Goal: Task Accomplishment & Management: Manage account settings

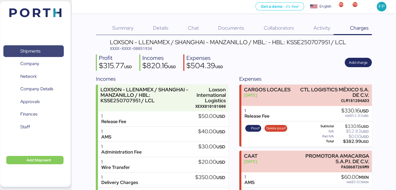
click at [28, 49] on span "Shipments" at bounding box center [30, 51] width 20 height 8
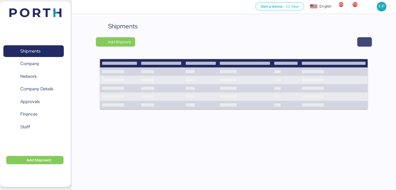
click at [368, 42] on span "button" at bounding box center [364, 41] width 15 height 9
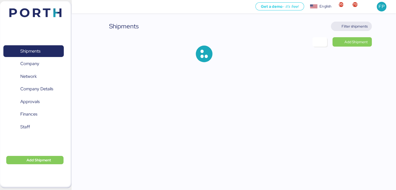
click at [356, 27] on span "Filter shipments" at bounding box center [355, 26] width 26 height 6
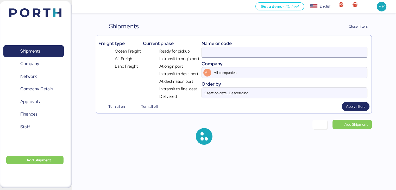
click at [202, 55] on input at bounding box center [284, 52] width 165 height 10
click at [199, 54] on div "Ready for pickup" at bounding box center [171, 51] width 56 height 8
click at [208, 54] on input "O0052238" at bounding box center [284, 52] width 165 height 10
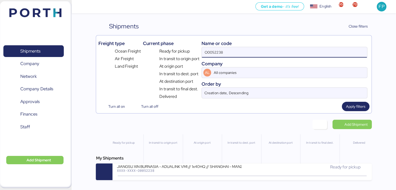
click at [208, 54] on input "O0052238" at bounding box center [284, 52] width 165 height 10
paste input "1956"
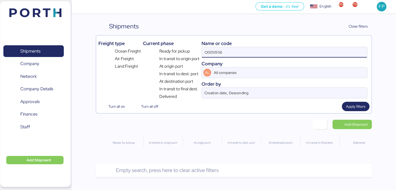
type input "O0051956"
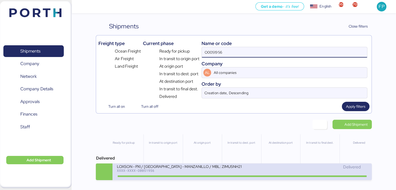
click at [210, 173] on div "LOXSON - PXI / SHANGHAI - MANZANILLO / MBL: ZIMUSNH21166286 - HBL: CSSE25061713…" at bounding box center [179, 169] width 125 height 11
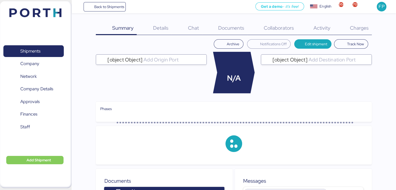
click at [354, 31] on div "Charges 0" at bounding box center [352, 29] width 38 height 14
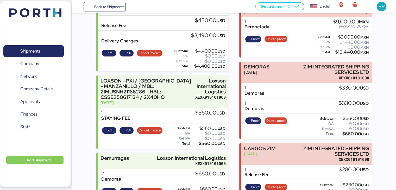
scroll to position [237, 0]
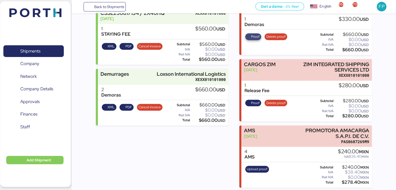
click at [256, 35] on span "Proof" at bounding box center [255, 37] width 9 height 6
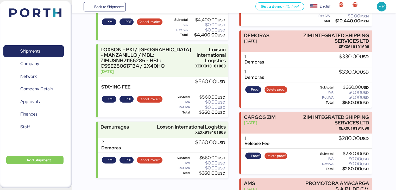
scroll to position [225, 0]
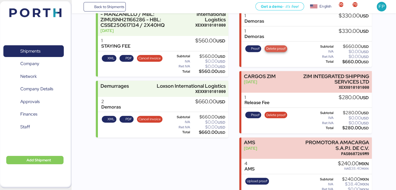
click at [277, 50] on span "Delete proof" at bounding box center [275, 49] width 19 height 6
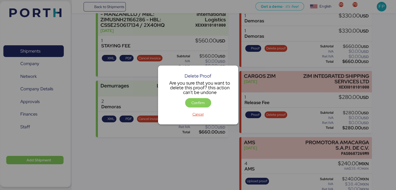
click at [194, 97] on div "Delete Proof Are you sure that you want to delete this proof? this action can't…" at bounding box center [198, 95] width 80 height 59
click at [196, 102] on span "Confirm" at bounding box center [197, 103] width 13 height 6
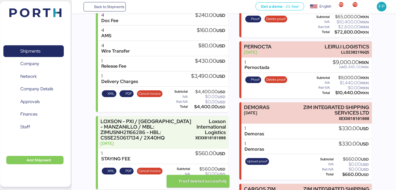
scroll to position [115, 0]
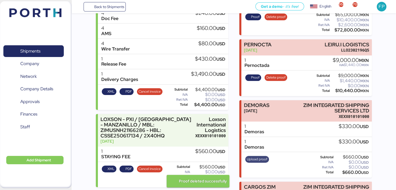
click at [254, 161] on span "Upload proof" at bounding box center [257, 159] width 21 height 6
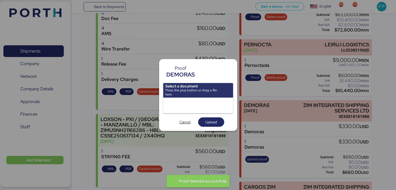
click at [190, 92] on input "file" at bounding box center [198, 90] width 70 height 15
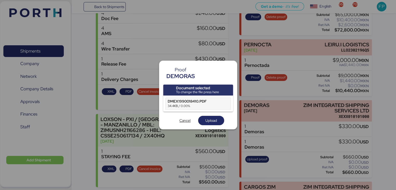
click at [187, 101] on div "DMEX1990018410.PDF" at bounding box center [193, 101] width 50 height 5
click at [210, 118] on span "Upload" at bounding box center [210, 120] width 11 height 6
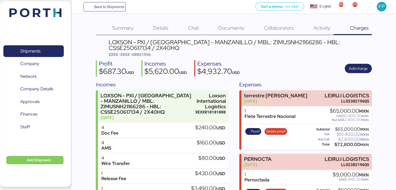
click at [145, 52] on span "XXXX-XXXX-O0051956" at bounding box center [130, 54] width 42 height 5
copy span "O0051956"
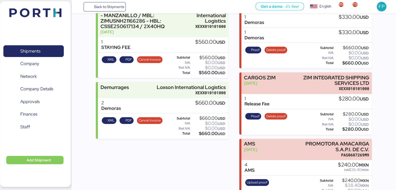
scroll to position [237, 0]
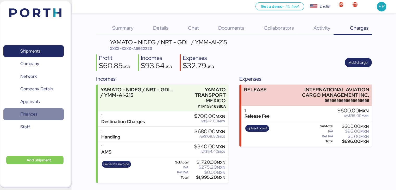
click at [41, 111] on span "Finances" at bounding box center [33, 114] width 56 height 8
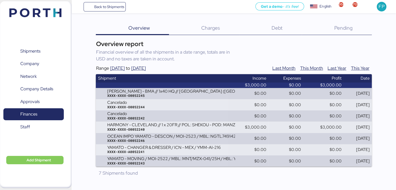
click at [284, 25] on div "Debt 0" at bounding box center [270, 29] width 62 height 14
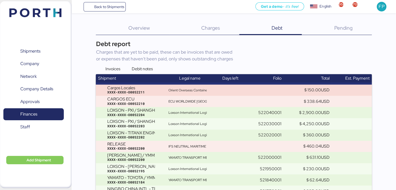
click at [345, 31] on div "Pending 0" at bounding box center [337, 29] width 70 height 14
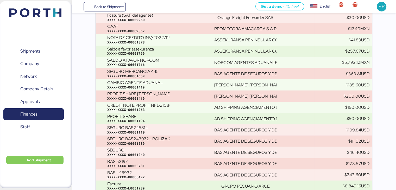
scroll to position [3807, 0]
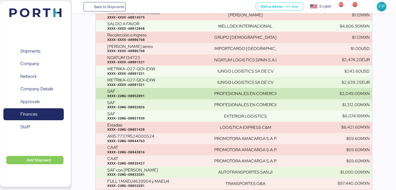
click at [182, 92] on div "SAF XXXX-IUNG-O0052091" at bounding box center [158, 93] width 103 height 9
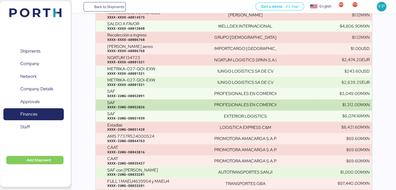
click at [174, 105] on div "SAF XXXX-IUNG-O0052026" at bounding box center [158, 104] width 103 height 9
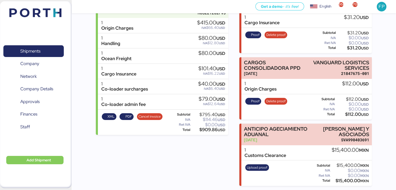
scroll to position [98, 0]
click at [153, 114] on span "Cancel invoice" at bounding box center [149, 117] width 22 height 6
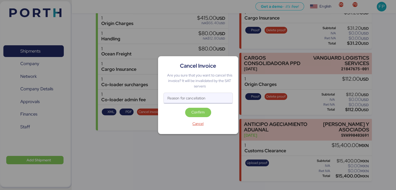
click at [171, 100] on input "Reason for cancellation" at bounding box center [198, 98] width 69 height 10
type input "monto incorrecto"
click at [198, 110] on span "Confirm" at bounding box center [197, 112] width 13 height 6
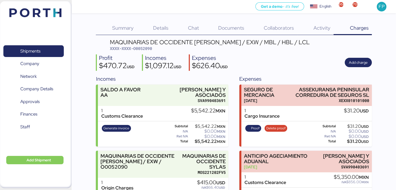
scroll to position [113, 0]
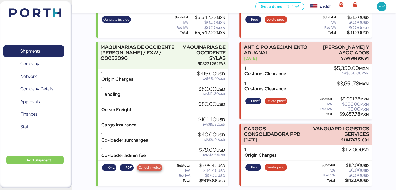
click at [147, 165] on span "Cancel invoice" at bounding box center [149, 168] width 22 height 6
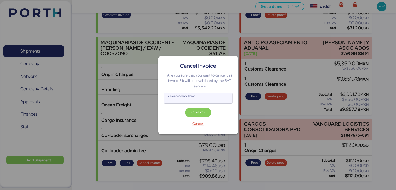
click at [179, 101] on input "Reason for cancellation" at bounding box center [198, 98] width 69 height 10
type input "monto incorrecto"
click at [195, 112] on span "Confirm" at bounding box center [197, 112] width 13 height 6
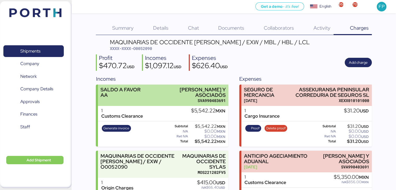
scroll to position [113, 0]
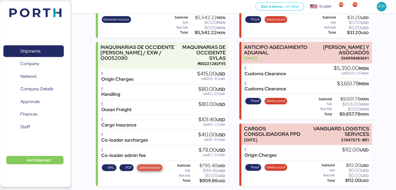
click at [150, 165] on span "Cancel invoice" at bounding box center [149, 168] width 22 height 6
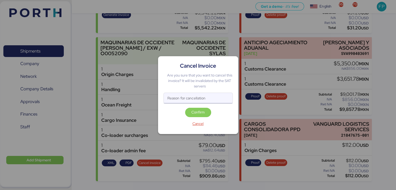
click at [179, 98] on input "Reason for cancellation" at bounding box center [198, 98] width 69 height 10
type input "monto"
click at [192, 110] on span "Confirm" at bounding box center [197, 112] width 13 height 6
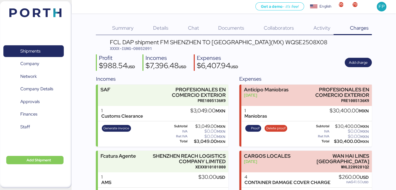
click at [146, 46] on span "XXXX-IUNG-O0052091" at bounding box center [131, 48] width 42 height 5
copy span "O0052091"
click at [23, 54] on span "Shipments" at bounding box center [30, 51] width 20 height 8
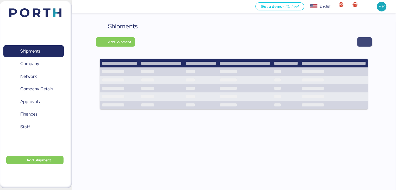
click at [368, 41] on span "button" at bounding box center [364, 41] width 15 height 9
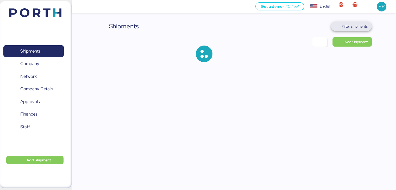
click at [359, 22] on span "Filter shipments" at bounding box center [351, 26] width 41 height 9
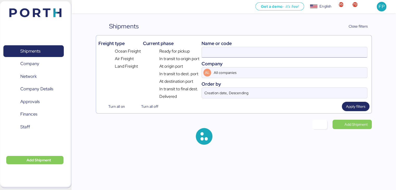
click at [215, 54] on input at bounding box center [284, 52] width 165 height 10
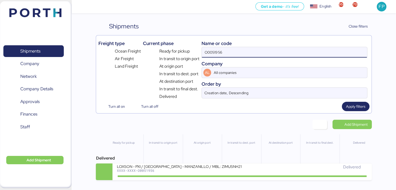
click at [215, 48] on input "O0051956" at bounding box center [284, 52] width 165 height 10
click at [214, 52] on input "O0051956" at bounding box center [284, 52] width 165 height 10
paste input "2085"
type input "O0052085"
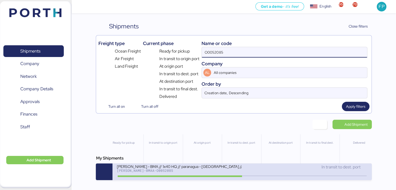
click at [171, 168] on div "BERTOLINI - BMA // 1x40 HQ // paranagua - Veracruz // MBL: PENDIENTE - HBL: ADM…" at bounding box center [179, 166] width 125 height 4
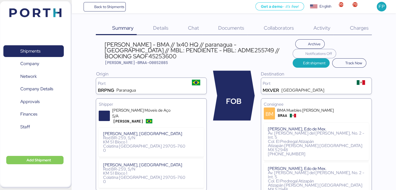
click at [343, 31] on div "Charges 0" at bounding box center [352, 29] width 38 height 14
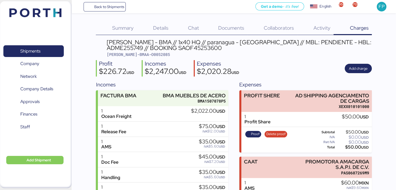
scroll to position [76, 0]
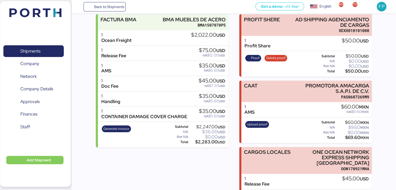
click at [120, 132] on div "Generate invoice" at bounding box center [116, 134] width 33 height 21
click at [120, 130] on span "Generate invoice" at bounding box center [116, 129] width 26 height 6
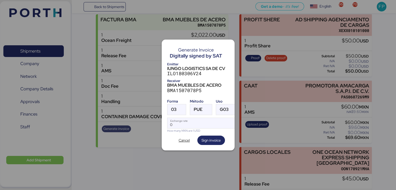
scroll to position [0, 0]
click at [175, 111] on div "03" at bounding box center [173, 109] width 5 height 10
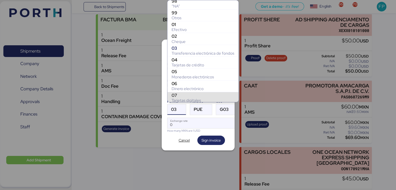
scroll to position [96, 0]
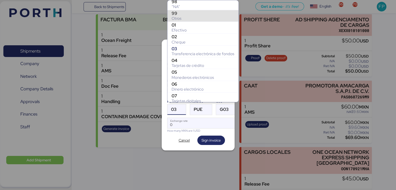
click at [185, 11] on div "99" at bounding box center [203, 13] width 63 height 5
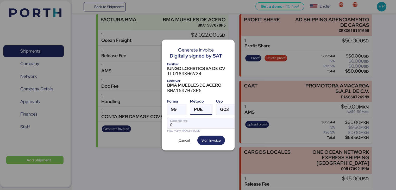
click at [202, 108] on span "PUE" at bounding box center [198, 109] width 9 height 4
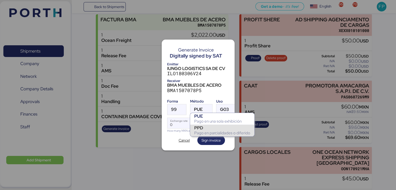
click at [205, 128] on div "PPD" at bounding box center [222, 127] width 56 height 5
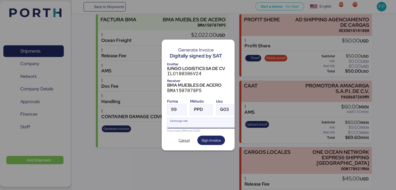
click at [190, 123] on input "Exchange rate" at bounding box center [202, 123] width 71 height 10
type input "0"
paste input "18.3686"
type input "18.3686"
click at [203, 141] on span "Sign invoice" at bounding box center [210, 140] width 19 height 6
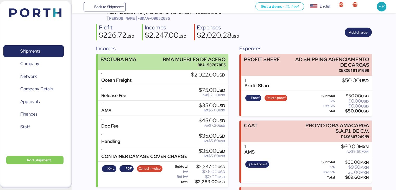
scroll to position [0, 0]
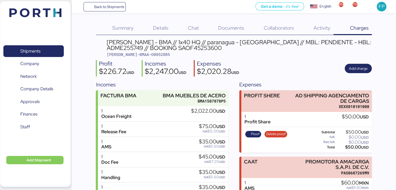
click at [141, 56] on span "BERT-BMAA-O0052085" at bounding box center [138, 54] width 63 height 5
copy span "O0052085"
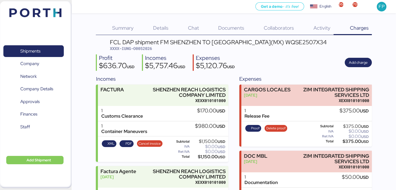
click at [146, 47] on span "XXXX-IUNG-O0052026" at bounding box center [131, 48] width 42 height 5
copy span "O0052026"
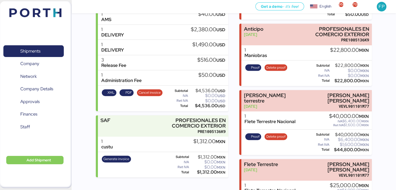
scroll to position [197, 0]
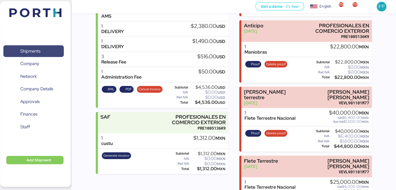
click at [49, 55] on span "Shipments" at bounding box center [33, 51] width 56 height 8
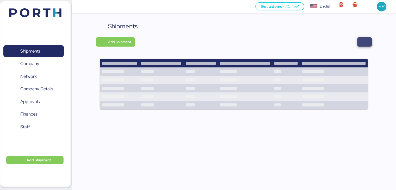
click at [363, 41] on span "button" at bounding box center [364, 41] width 6 height 7
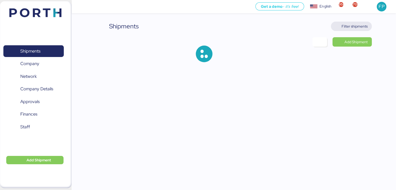
click at [355, 29] on span "Filter shipments" at bounding box center [355, 26] width 26 height 6
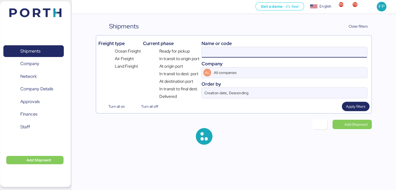
click at [218, 54] on input at bounding box center [284, 52] width 165 height 10
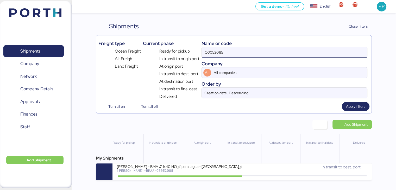
click at [211, 50] on input "O0052085" at bounding box center [284, 52] width 165 height 10
paste input "97"
type input "O0052097"
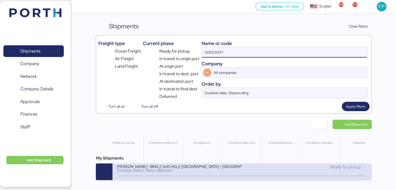
click at [181, 177] on div "BERTOLINI - BMA // 1x40 HQ // RIO DE JANEIRO - Veracruz // MBL:Pendiente - HBL:…" at bounding box center [241, 171] width 259 height 17
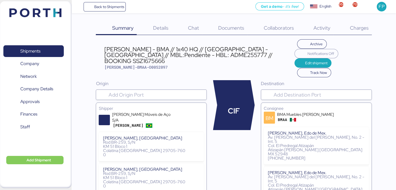
click at [361, 33] on div "Charges 0" at bounding box center [352, 29] width 38 height 14
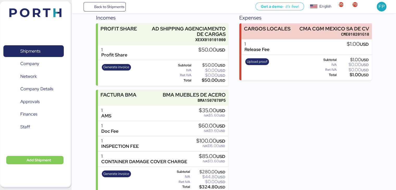
scroll to position [73, 0]
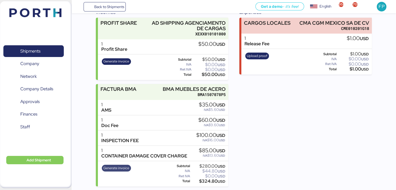
click at [117, 167] on span "Generate invoice" at bounding box center [116, 168] width 26 height 6
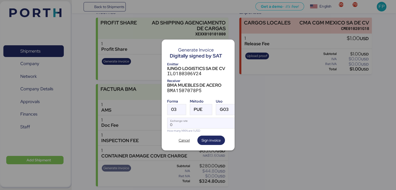
scroll to position [0, 0]
click at [177, 106] on div at bounding box center [180, 109] width 9 height 10
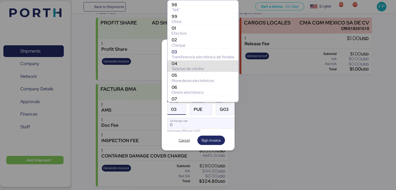
scroll to position [94, 0]
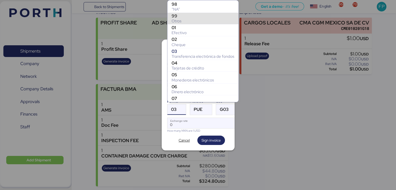
click at [177, 16] on div "99" at bounding box center [203, 15] width 63 height 5
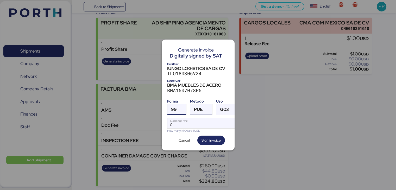
click at [201, 108] on span "PUE" at bounding box center [198, 109] width 9 height 4
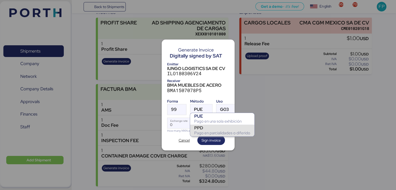
click at [208, 129] on div "PPD" at bounding box center [222, 127] width 56 height 5
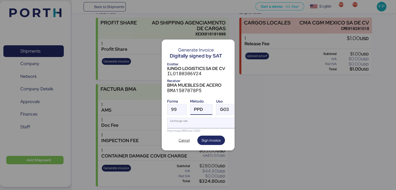
click at [190, 119] on input "Exchange rate" at bounding box center [202, 123] width 71 height 10
type input "0"
paste input "18.3686"
type input "18.3686"
click at [208, 137] on span "Sign invoice" at bounding box center [210, 140] width 19 height 7
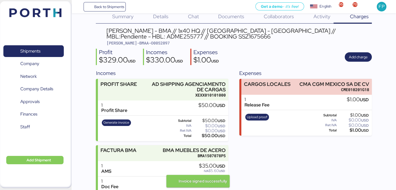
scroll to position [9, 0]
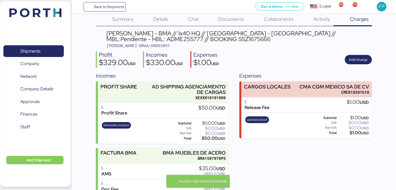
click at [143, 48] on span "BERT-BMAA-O0052097" at bounding box center [137, 45] width 63 height 5
copy span "O0052097"
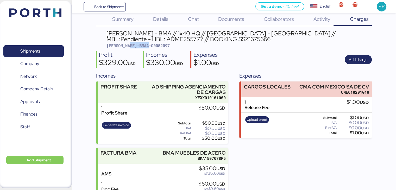
scroll to position [55, 0]
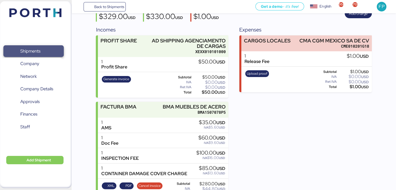
click at [40, 49] on span "Shipments" at bounding box center [30, 51] width 20 height 8
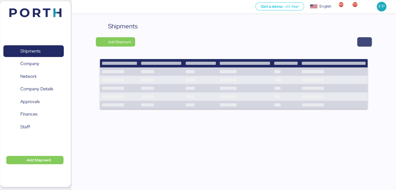
click at [362, 45] on span "button" at bounding box center [364, 41] width 6 height 7
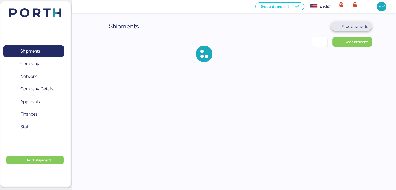
click at [348, 26] on span "Filter shipments" at bounding box center [355, 26] width 26 height 6
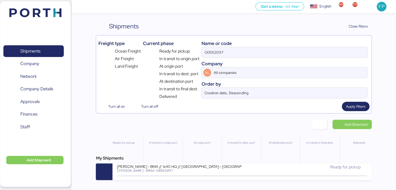
click at [225, 46] on div "Name or code" at bounding box center [284, 43] width 166 height 7
click at [212, 53] on input "O0052097" at bounding box center [284, 52] width 165 height 10
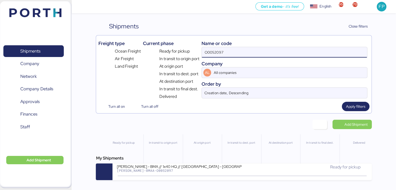
click at [212, 53] on input "O0052097" at bounding box center [284, 52] width 165 height 10
paste input "210"
type input "O0052210"
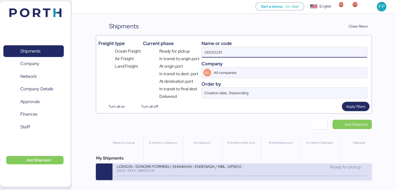
click at [176, 171] on div "XXXX-XXXX-O0052210" at bounding box center [179, 171] width 125 height 4
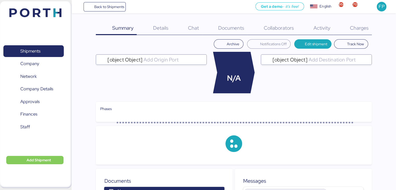
click at [359, 30] on span "Charges" at bounding box center [359, 27] width 19 height 7
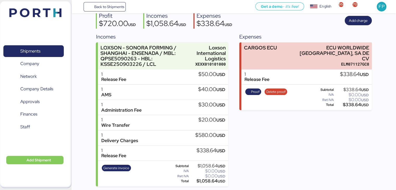
scroll to position [48, 0]
click at [116, 166] on span "Generate invoice" at bounding box center [116, 168] width 26 height 6
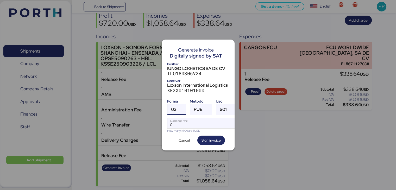
click at [177, 109] on div at bounding box center [180, 109] width 9 height 10
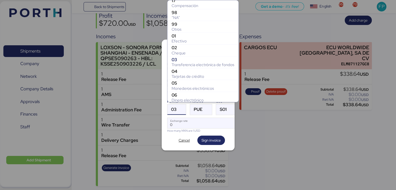
scroll to position [85, 0]
click at [184, 26] on div "99" at bounding box center [203, 24] width 63 height 5
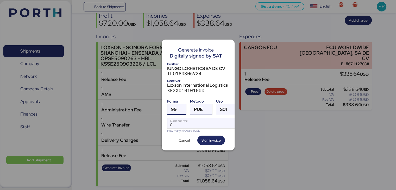
click at [198, 107] on span "PUE" at bounding box center [198, 109] width 9 height 4
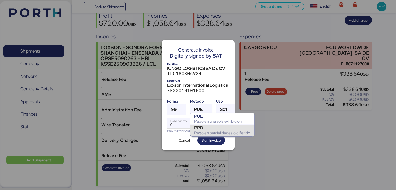
click at [203, 130] on div "PPD" at bounding box center [222, 127] width 56 height 5
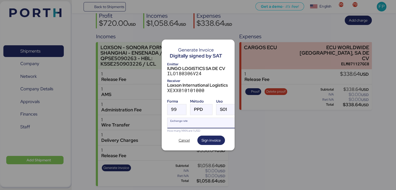
click at [188, 120] on input "Exchange rate" at bounding box center [201, 123] width 69 height 10
type input "0"
paste input "18.3686"
type input "18.3686"
click at [210, 141] on span "Sign invoice" at bounding box center [210, 140] width 19 height 7
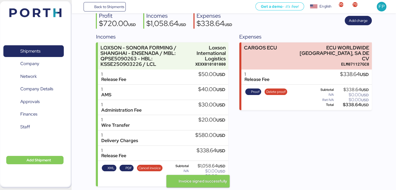
scroll to position [0, 0]
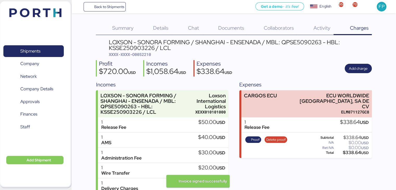
click at [146, 55] on span "XXXX-XXXX-O0052210" at bounding box center [130, 54] width 42 height 5
copy span "O0052210"
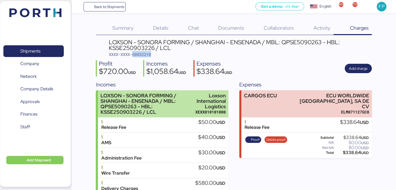
scroll to position [48, 0]
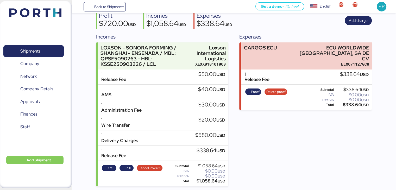
click at [205, 179] on div "$1,058.64 USD" at bounding box center [207, 181] width 35 height 4
copy div "1,058.64"
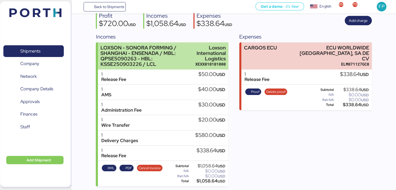
scroll to position [0, 0]
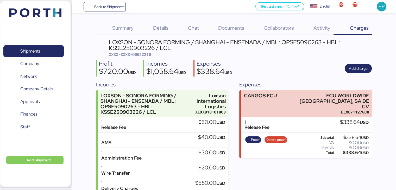
click at [297, 44] on div "LOXSON - SONORA FORMING / SHANGHAI - ENSENADA / MBL: QPSE5090263 - HBL: KSSE250…" at bounding box center [240, 45] width 263 height 12
copy div "QPSE5090263"
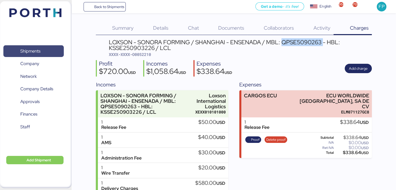
click at [42, 50] on span "Shipments" at bounding box center [33, 51] width 56 height 8
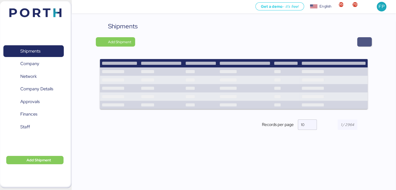
click at [368, 41] on span "button" at bounding box center [364, 41] width 15 height 9
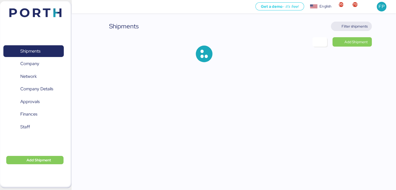
click at [356, 26] on span "Filter shipments" at bounding box center [355, 26] width 26 height 6
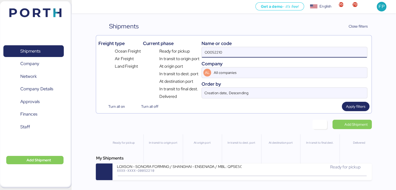
click at [222, 54] on input "O0052210" at bounding box center [284, 52] width 165 height 10
paste input "188"
type input "O0052188"
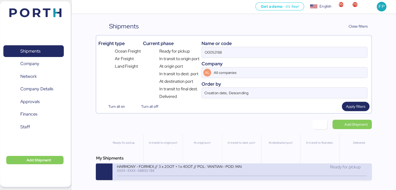
click at [165, 164] on div "HARMONY - FORMEX // 3 x 20OT + 1 x 40OT // POL: YANTIAN - POD: MANZANILLO // HB…" at bounding box center [241, 171] width 259 height 17
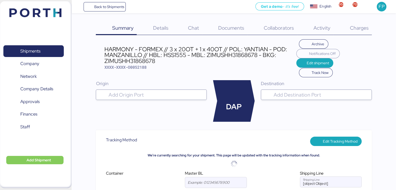
click at [359, 29] on span "Charges" at bounding box center [359, 27] width 19 height 7
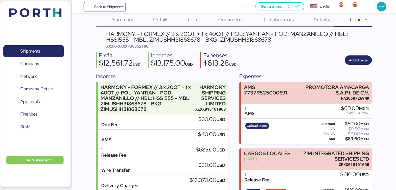
scroll to position [38, 0]
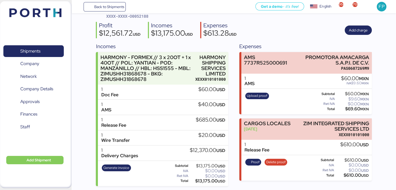
click at [113, 171] on div "Generate invoice" at bounding box center [116, 173] width 33 height 21
click at [116, 169] on span "Generate invoice" at bounding box center [116, 168] width 26 height 6
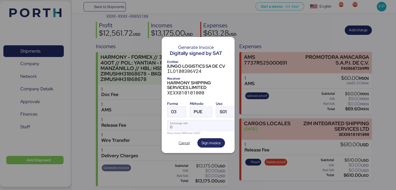
scroll to position [0, 0]
click at [183, 108] on div at bounding box center [180, 112] width 9 height 10
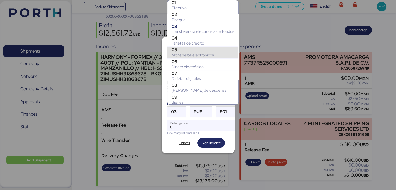
scroll to position [86, 0]
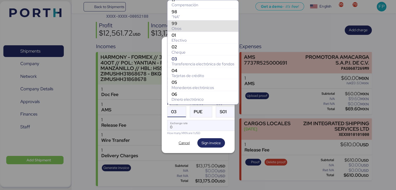
click at [181, 24] on div "99" at bounding box center [203, 23] width 63 height 5
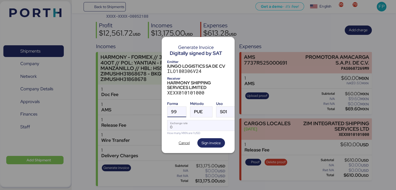
click at [194, 103] on div "Método" at bounding box center [201, 103] width 22 height 5
click at [197, 110] on span "PUE" at bounding box center [198, 112] width 9 height 4
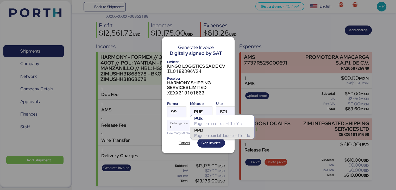
click at [206, 131] on div "PPD" at bounding box center [222, 130] width 56 height 5
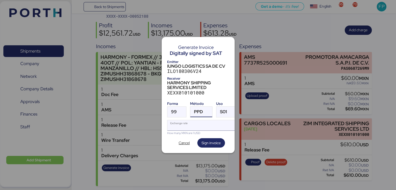
click at [183, 122] on input "Exchange rate" at bounding box center [201, 125] width 69 height 10
type input "0"
paste input "18.3686"
type input "18.3686"
click at [208, 143] on span "Sign invoice" at bounding box center [210, 143] width 19 height 6
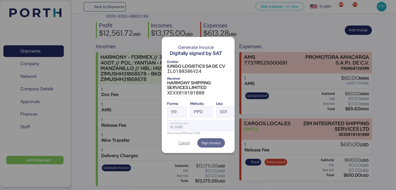
click at [140, 17] on div at bounding box center [198, 95] width 396 height 190
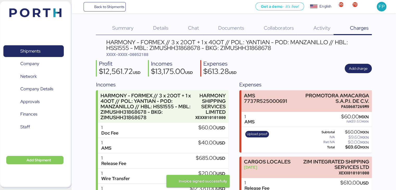
scroll to position [38, 0]
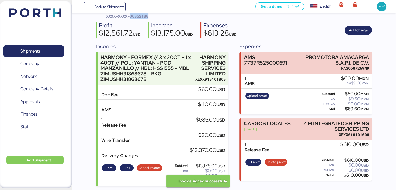
click at [140, 17] on span "XXXX-XXXX-O0052188" at bounding box center [127, 16] width 42 height 5
copy span "O0052188"
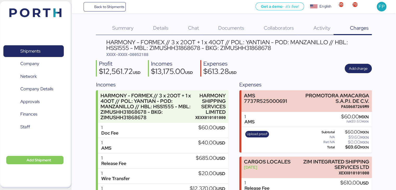
click at [170, 46] on div "HARMONY - FORMEX // 3 x 20OT + 1 x 40OT // POL: YANTIAN - POD: MANZANILLO // HB…" at bounding box center [238, 45] width 265 height 12
click at [171, 49] on div "HARMONY - FORMEX // 3 x 20OT + 1 x 40OT // POL: YANTIAN - POD: MANZANILLO // HB…" at bounding box center [238, 45] width 265 height 12
copy div "ZIMUSHH31868678"
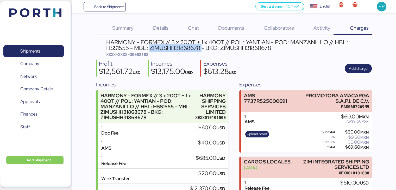
scroll to position [38, 0]
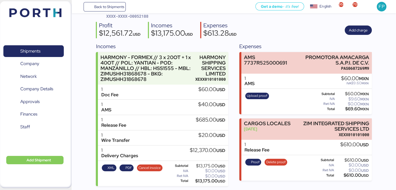
click at [202, 181] on div "$13,175.00 USD" at bounding box center [207, 181] width 36 height 4
copy div "13,175.00"
click at [45, 47] on span "Shipments" at bounding box center [33, 51] width 56 height 8
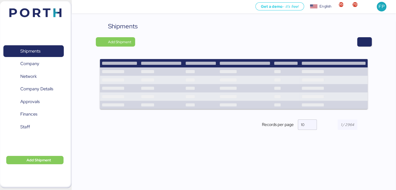
click at [368, 49] on div "Shipments Add Shipment Shipment Name OCEAN IMPO YAMATO - DESCON / MOI-2523 / MB…" at bounding box center [234, 80] width 276 height 117
click at [364, 43] on span "button" at bounding box center [364, 41] width 6 height 7
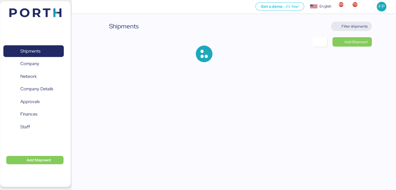
click at [359, 23] on span "Filter shipments" at bounding box center [351, 26] width 33 height 7
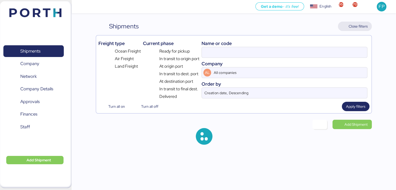
type input "O0052188"
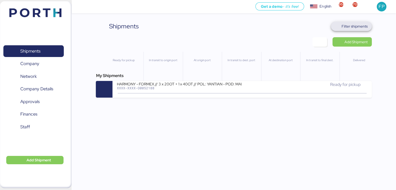
click at [346, 27] on span "Filter shipments" at bounding box center [355, 26] width 26 height 6
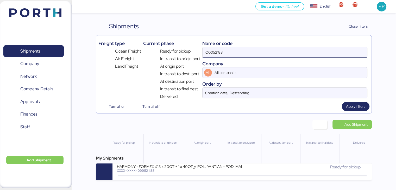
click at [214, 51] on input "O0052188" at bounding box center [285, 52] width 164 height 10
paste input "EMIVCHNSHG018114"
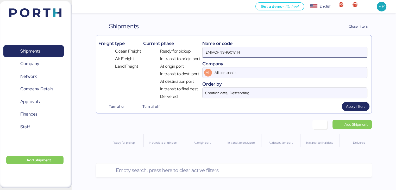
click at [206, 50] on input "EMIVCHNSHG018114" at bounding box center [285, 52] width 164 height 10
click at [226, 50] on input "EMIVCHNSHG018114" at bounding box center [285, 52] width 164 height 10
paste input "O0051977"
type input "O0051977"
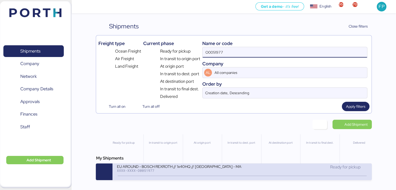
click at [189, 170] on div "XXXX-XXXX-O0051977" at bounding box center [179, 171] width 125 height 4
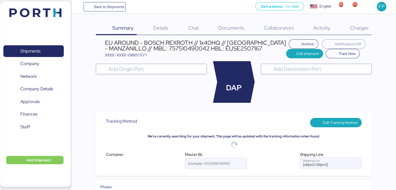
click at [357, 30] on span "Charges" at bounding box center [359, 27] width 19 height 7
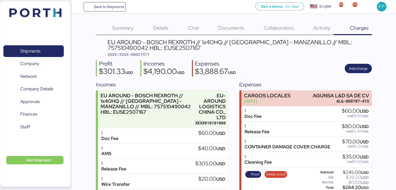
click at [145, 54] on span "XXXX-XXXX-O0051977" at bounding box center [129, 54] width 42 height 5
copy span "O0051977"
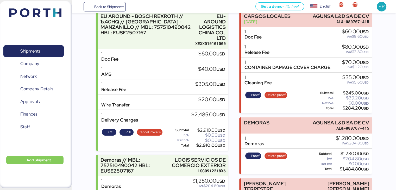
scroll to position [80, 0]
click at [254, 156] on span "Proof" at bounding box center [255, 156] width 9 height 6
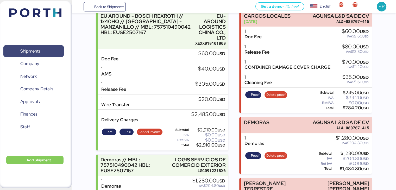
click at [37, 50] on span "Shipments" at bounding box center [30, 51] width 20 height 8
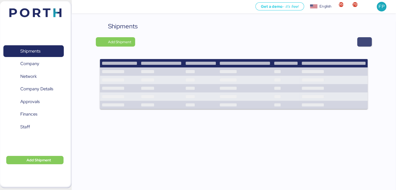
click at [365, 41] on span "button" at bounding box center [364, 41] width 6 height 7
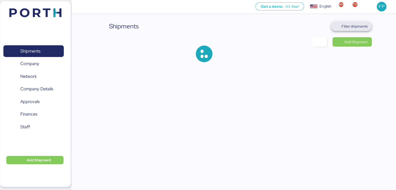
click at [350, 28] on span "Filter shipments" at bounding box center [355, 26] width 26 height 6
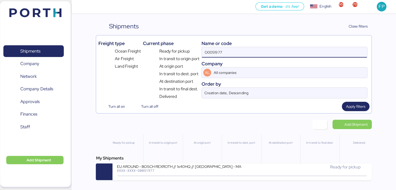
click at [207, 52] on input "O0051977" at bounding box center [284, 52] width 165 height 10
paste input "2140"
type input "O0052140"
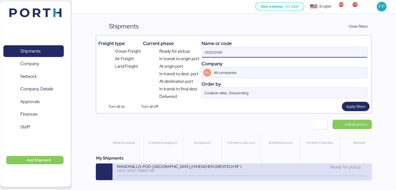
click at [172, 165] on div "MANZANILLO-POD: Hong Kong //SHENZHEN GRENTECH RF COMMUNICATION LIMITED WQSI2509…" at bounding box center [241, 171] width 259 height 17
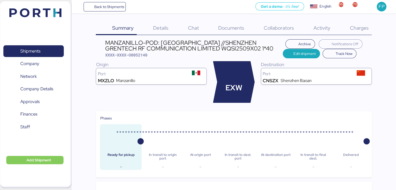
click at [356, 30] on span "Charges" at bounding box center [359, 27] width 19 height 7
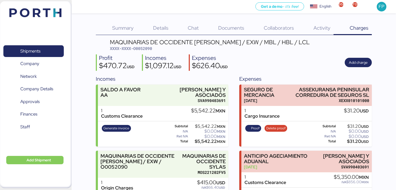
scroll to position [113, 0]
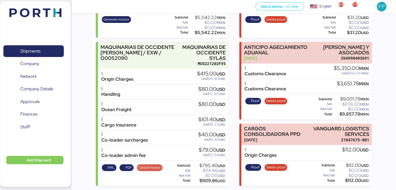
click at [148, 165] on span "Cancel invoice" at bounding box center [149, 168] width 22 height 6
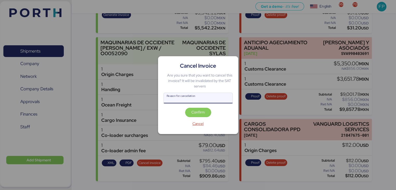
click at [179, 97] on input "Reason for cancellation" at bounding box center [198, 98] width 69 height 10
type input "monto incorrecto"
click at [191, 111] on span "Confirm" at bounding box center [197, 112] width 13 height 6
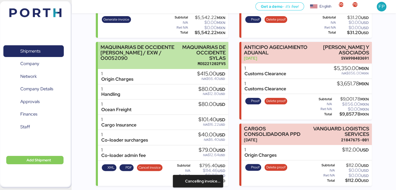
scroll to position [4, 0]
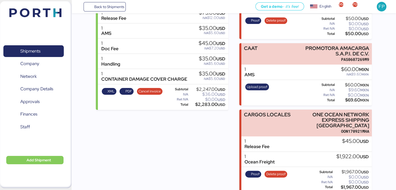
scroll to position [114, 0]
click at [257, 171] on span "Proof" at bounding box center [255, 174] width 9 height 6
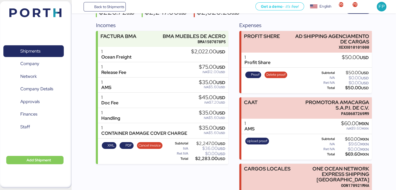
scroll to position [87, 0]
